Goal: Check status: Check status

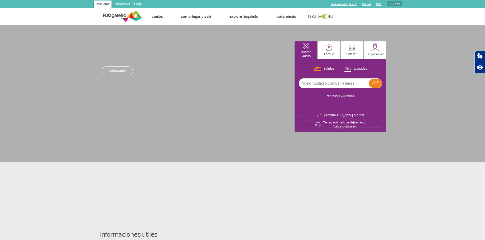
select select "es"
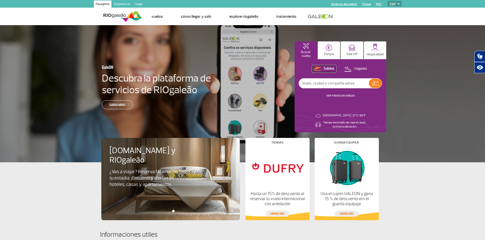
click at [327, 68] on p "Salidas" at bounding box center [328, 68] width 11 height 5
click at [339, 84] on input "text" at bounding box center [334, 84] width 70 height 10
click at [306, 49] on button "Buscar vuelos" at bounding box center [305, 50] width 23 height 18
click at [310, 83] on input "text" at bounding box center [334, 84] width 70 height 10
type input "ba248"
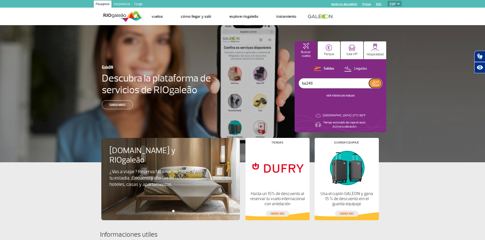
click at [375, 83] on img at bounding box center [375, 83] width 7 height 4
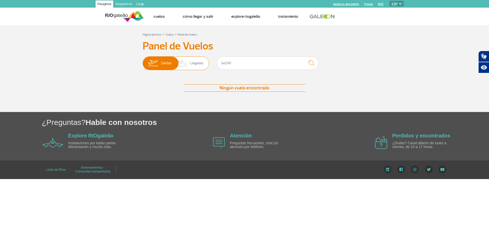
click at [169, 64] on span "Salidas" at bounding box center [166, 63] width 11 height 13
click at [143, 61] on input "[PERSON_NAME]" at bounding box center [143, 61] width 0 height 0
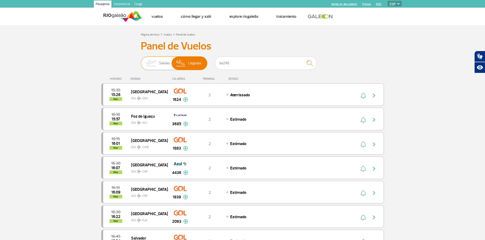
click at [160, 66] on span "Salidas" at bounding box center [164, 63] width 11 height 13
click at [141, 61] on input "[PERSON_NAME]" at bounding box center [141, 61] width 0 height 0
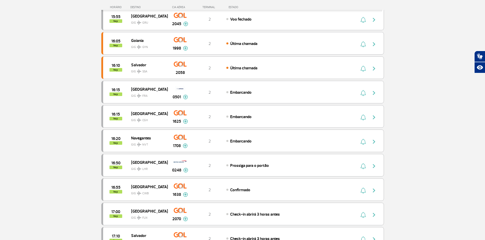
scroll to position [229, 0]
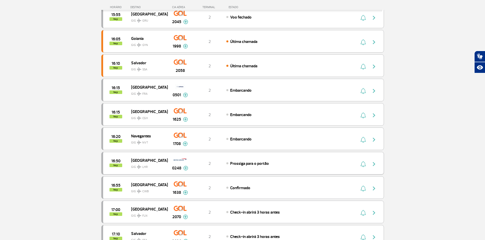
click at [373, 163] on img "button" at bounding box center [374, 164] width 6 height 6
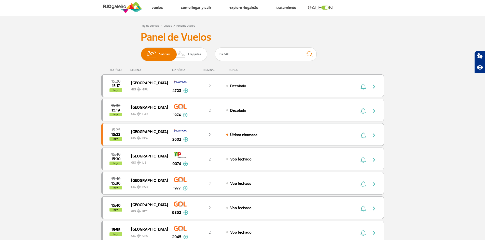
scroll to position [0, 0]
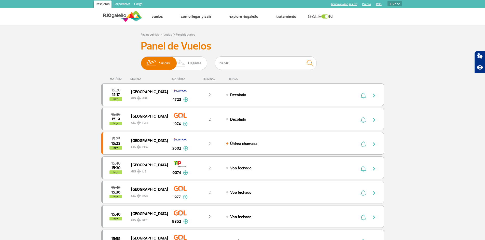
click at [396, 5] on select "PT ENG ESP" at bounding box center [394, 4] width 14 height 6
click at [387, 1] on select "PT ENG ESP" at bounding box center [394, 4] width 14 height 6
